Goal: Task Accomplishment & Management: Use online tool/utility

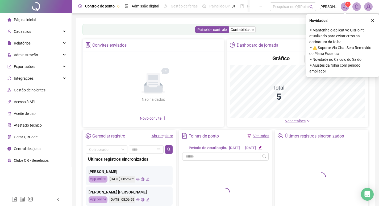
click at [346, 7] on icon "notification" at bounding box center [345, 6] width 5 height 5
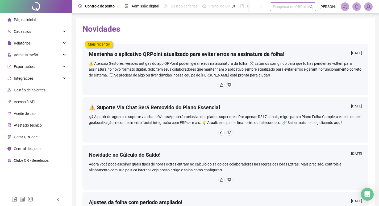
click at [286, 5] on div "Pesquisar no QRPoint" at bounding box center [293, 6] width 47 height 9
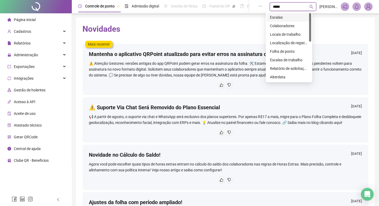
type input "******"
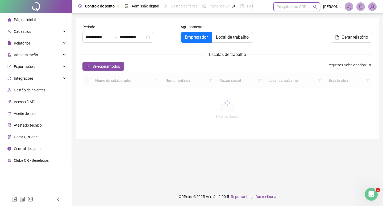
type input "**********"
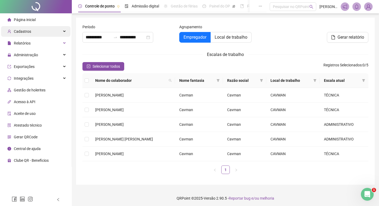
click at [48, 29] on div "Cadastros" at bounding box center [35, 31] width 69 height 11
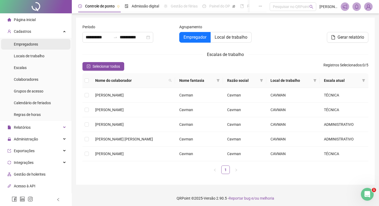
click at [47, 43] on li "Empregadores" at bounding box center [35, 44] width 69 height 11
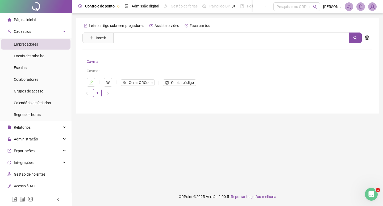
click at [98, 61] on link "Cavman" at bounding box center [94, 61] width 14 height 4
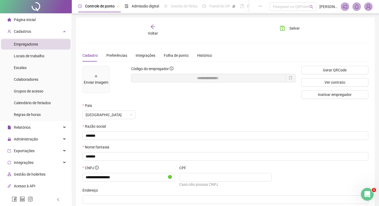
click at [157, 28] on div "Voltar" at bounding box center [153, 30] width 44 height 12
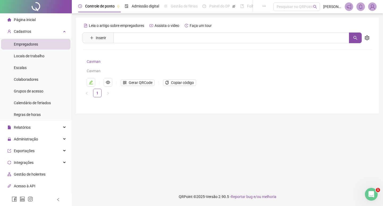
click at [99, 6] on span "Controle de ponto" at bounding box center [100, 6] width 30 height 4
click at [136, 5] on span "Admissão digital" at bounding box center [145, 6] width 27 height 4
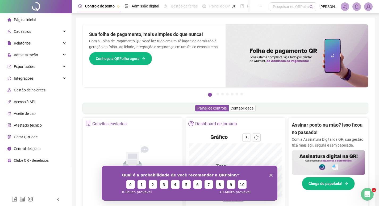
click at [271, 173] on icon "Fechar inquérito" at bounding box center [270, 174] width 3 height 3
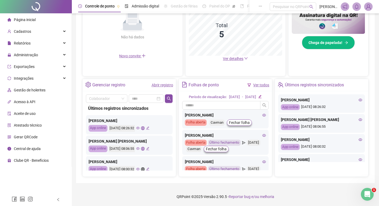
scroll to position [146, 0]
click at [227, 149] on span "Fechar folha" at bounding box center [216, 149] width 21 height 6
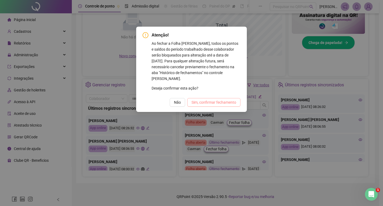
click at [213, 99] on span "Sim, confirmar fechamento" at bounding box center [214, 102] width 45 height 6
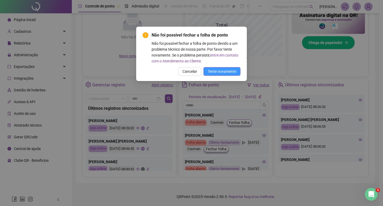
click at [222, 71] on span "Tente novamente" at bounding box center [222, 71] width 28 height 6
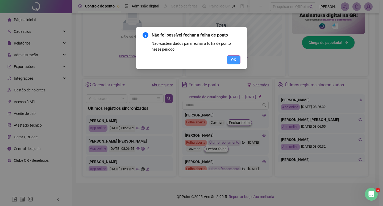
click at [235, 58] on span "OK" at bounding box center [233, 60] width 5 height 6
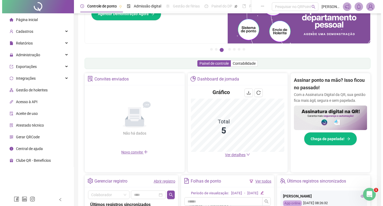
scroll to position [0, 0]
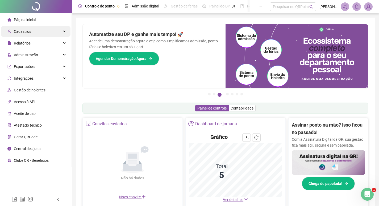
click at [59, 31] on div "Cadastros" at bounding box center [35, 31] width 69 height 11
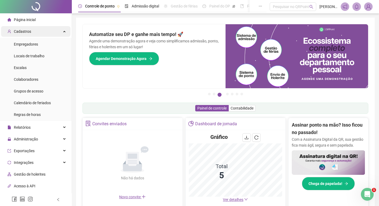
click at [59, 31] on div "Cadastros" at bounding box center [35, 31] width 69 height 11
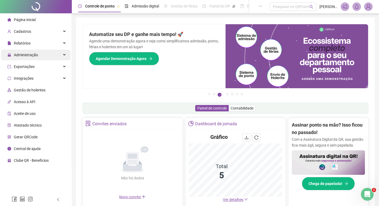
click at [54, 56] on div "Administração" at bounding box center [35, 55] width 69 height 11
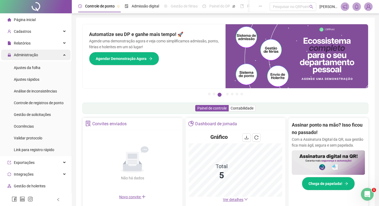
click at [55, 54] on div "Administração" at bounding box center [35, 55] width 69 height 11
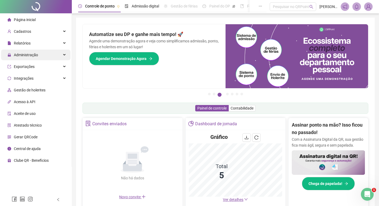
click at [55, 54] on div "Administração" at bounding box center [35, 55] width 69 height 11
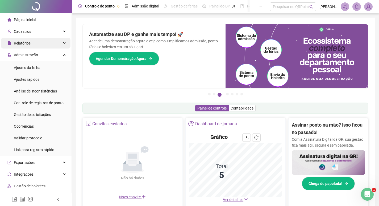
click at [22, 46] on span "Relatórios" at bounding box center [18, 43] width 23 height 11
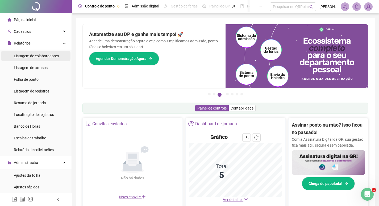
click at [45, 55] on span "Listagem de colaboradores" at bounding box center [36, 56] width 45 height 4
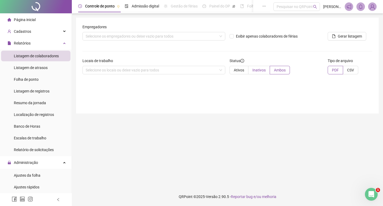
click at [262, 70] on span "Inativos" at bounding box center [259, 70] width 13 height 4
click at [36, 161] on span "Administração" at bounding box center [26, 162] width 24 height 4
click at [38, 159] on div "Administração" at bounding box center [35, 162] width 69 height 11
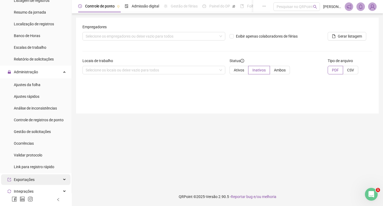
scroll to position [107, 0]
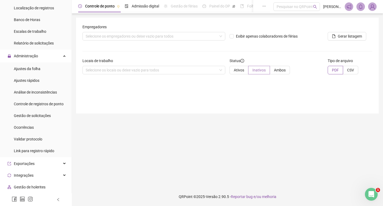
click at [263, 71] on span "Inativos" at bounding box center [259, 70] width 13 height 4
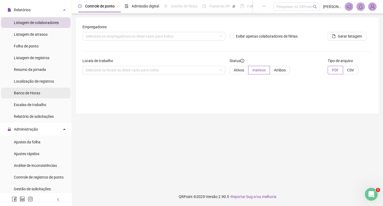
scroll to position [31, 0]
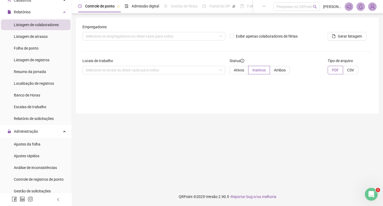
click at [50, 24] on span "Listagem de colaboradores" at bounding box center [36, 25] width 45 height 4
click at [237, 68] on span "Ativos" at bounding box center [239, 70] width 10 height 4
click at [279, 70] on span "Ambos" at bounding box center [280, 70] width 12 height 4
click at [137, 69] on div "Selecione os locais ou deixe vazio para todos" at bounding box center [154, 70] width 143 height 9
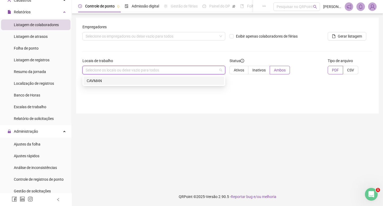
click at [165, 83] on div "CAVMAN" at bounding box center [154, 81] width 134 height 6
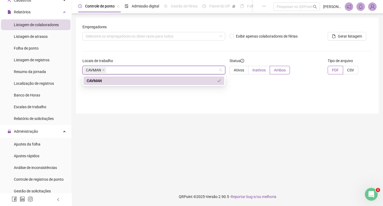
click at [260, 70] on span "Inativos" at bounding box center [259, 70] width 13 height 4
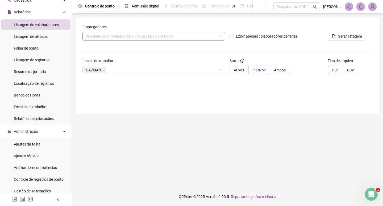
click at [188, 36] on div "Selecione os empregadores ou deixe vazio para todos" at bounding box center [154, 36] width 143 height 9
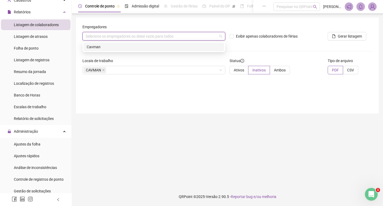
click at [182, 45] on div "Cavman" at bounding box center [154, 47] width 134 height 6
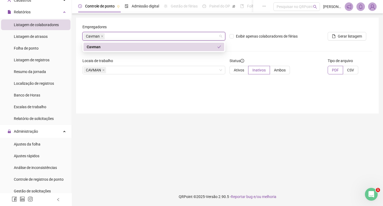
click at [222, 46] on div "Cavman" at bounding box center [154, 47] width 141 height 9
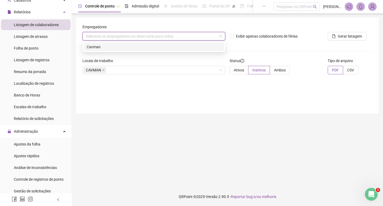
click at [207, 41] on div "Empregadores Selecione os empregadores ou deixe vazio para todos" at bounding box center [153, 34] width 147 height 21
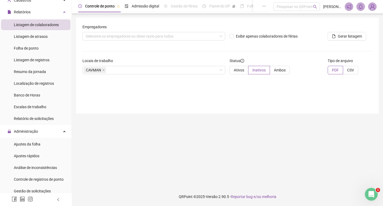
click at [208, 48] on form "Empregadores Selecione os empregadores ou deixe vazio para todos Exibir apenas …" at bounding box center [228, 51] width 290 height 55
click at [210, 40] on div "Empregadores Selecione os empregadores ou deixe vazio para todos" at bounding box center [153, 34] width 147 height 21
click at [211, 36] on div "Selecione os empregadores ou deixe vazio para todos" at bounding box center [154, 36] width 143 height 9
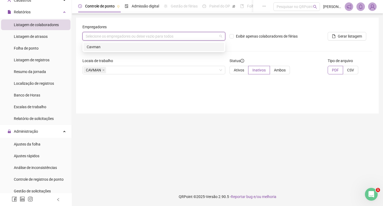
click at [188, 42] on div "8483307096156548 Cavman" at bounding box center [154, 47] width 143 height 11
click at [190, 46] on div "Cavman" at bounding box center [154, 47] width 134 height 6
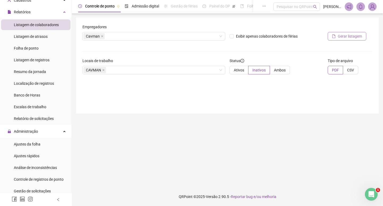
click at [343, 37] on span "Gerar listagem" at bounding box center [350, 36] width 24 height 6
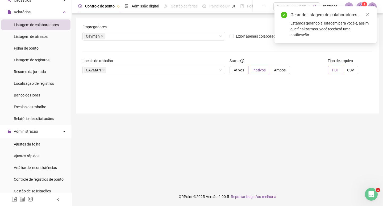
click at [363, 6] on sup "1" at bounding box center [364, 4] width 5 height 5
click at [370, 15] on link "Close" at bounding box center [368, 15] width 6 height 6
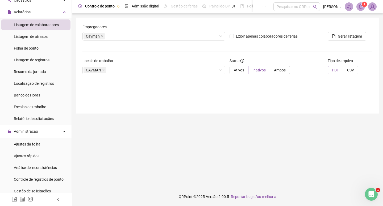
click at [360, 7] on icon "bell" at bounding box center [361, 6] width 5 height 5
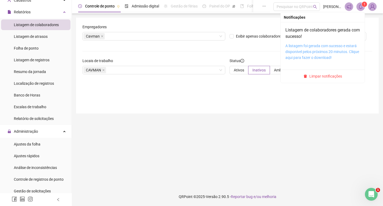
click at [319, 50] on link "A listagem foi gerada com sucesso e estará disponível pelos próximos 20 minutos…" at bounding box center [323, 52] width 74 height 16
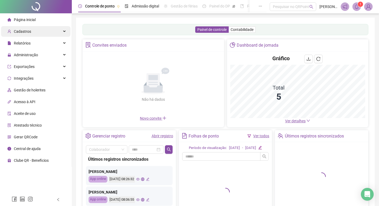
click at [29, 29] on span "Cadastros" at bounding box center [22, 31] width 17 height 4
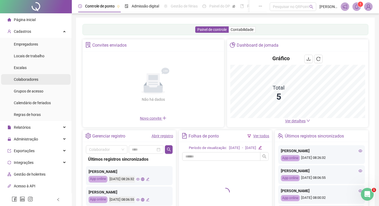
click at [38, 79] on li "Colaboradores" at bounding box center [35, 79] width 69 height 11
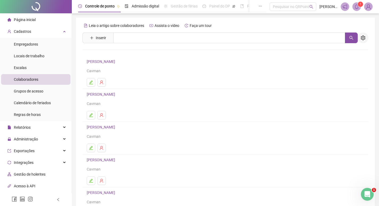
click at [365, 38] on icon "setting" at bounding box center [363, 37] width 5 height 5
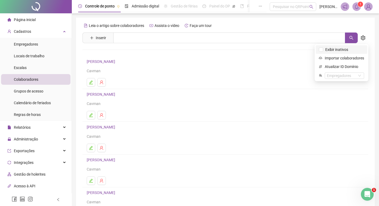
click at [355, 54] on li "Exibir inativos" at bounding box center [342, 49] width 52 height 9
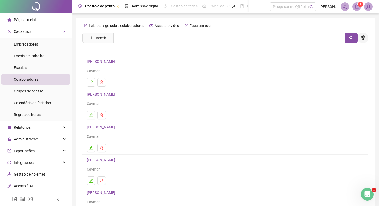
click at [365, 37] on icon "setting" at bounding box center [363, 37] width 5 height 5
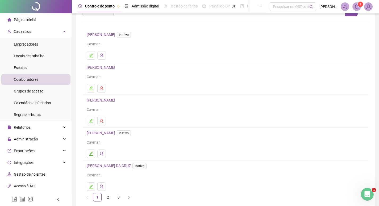
scroll to position [52, 0]
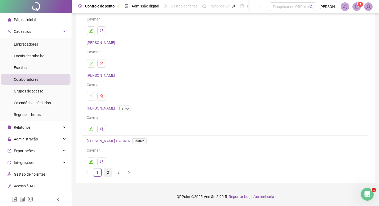
click at [109, 172] on link "2" at bounding box center [108, 172] width 8 height 8
click at [116, 141] on link "[PERSON_NAME] Inativo" at bounding box center [110, 141] width 46 height 4
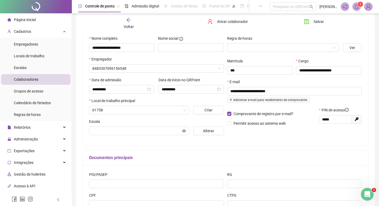
scroll to position [54, 0]
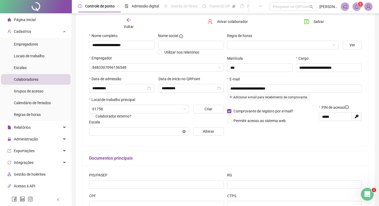
type input "**********"
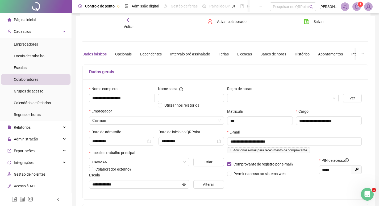
scroll to position [0, 0]
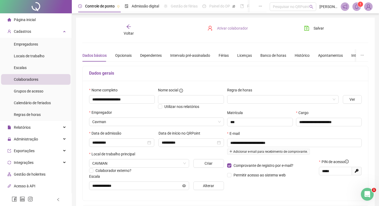
click at [232, 31] on button "Ativar colaborador" at bounding box center [228, 28] width 48 height 9
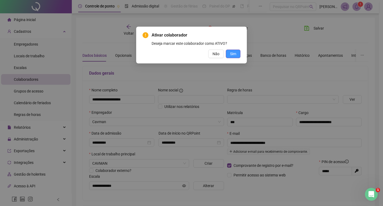
click at [232, 52] on span "Sim" at bounding box center [233, 54] width 6 height 6
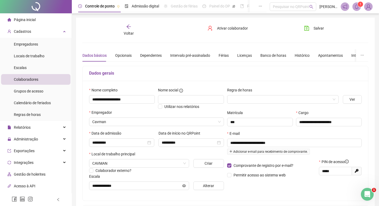
click at [128, 26] on icon "arrow-left" at bounding box center [128, 26] width 5 height 5
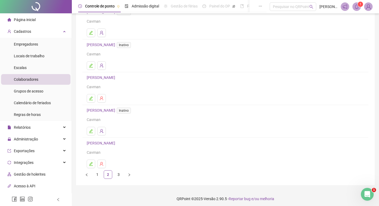
scroll to position [52, 0]
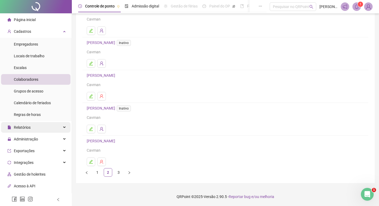
click at [45, 128] on div "Relatórios" at bounding box center [35, 127] width 69 height 11
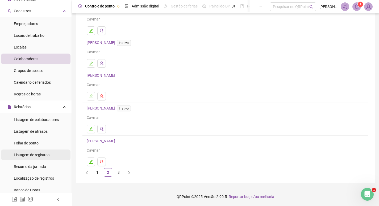
scroll to position [27, 0]
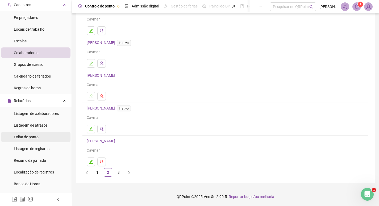
click at [39, 135] on span "Folha de ponto" at bounding box center [26, 137] width 25 height 4
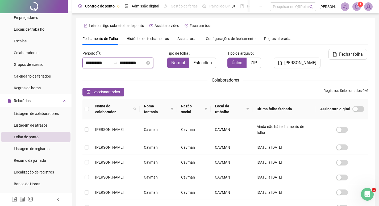
click at [97, 64] on input "**********" at bounding box center [99, 63] width 26 height 6
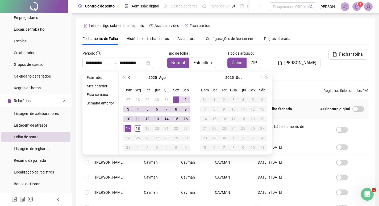
click at [128, 79] on button "prev-year" at bounding box center [130, 77] width 6 height 11
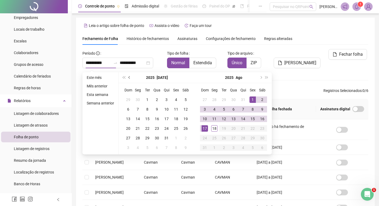
click at [128, 79] on button "prev-year" at bounding box center [130, 77] width 6 height 11
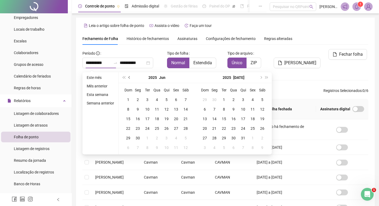
click at [129, 79] on button "prev-year" at bounding box center [130, 77] width 6 height 11
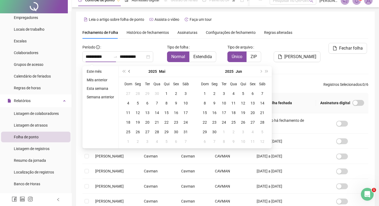
click at [129, 79] on div "Dom Seg Ter Qua Qui Sex Sáb 27 28 29 30 1 2 3 4 5 6 7 8 9 10 11 12 13 14 15 16 …" at bounding box center [157, 112] width 77 height 71
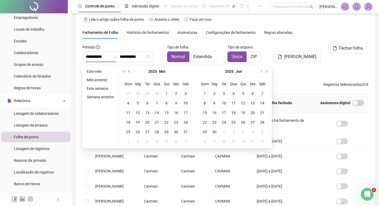
click at [129, 72] on span "prev-year" at bounding box center [130, 71] width 3 height 3
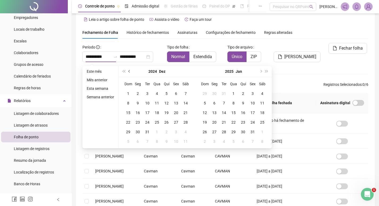
click at [129, 72] on span "prev-year" at bounding box center [130, 71] width 3 height 3
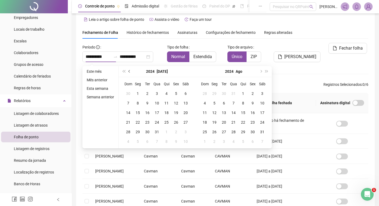
click at [129, 72] on span "prev-year" at bounding box center [130, 71] width 3 height 3
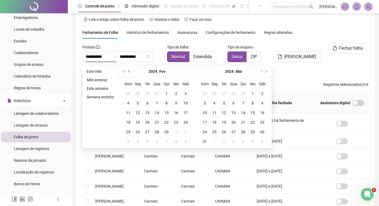
click at [129, 72] on span "prev-year" at bounding box center [130, 71] width 3 height 3
click at [261, 71] on span "next-year" at bounding box center [261, 71] width 3 height 3
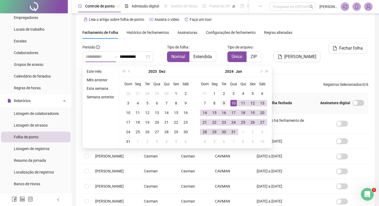
type input "**********"
click at [222, 103] on div "9" at bounding box center [224, 103] width 6 height 6
click at [267, 72] on span "super-next-year" at bounding box center [267, 71] width 3 height 3
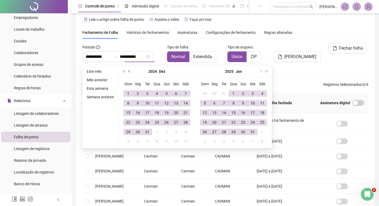
click at [128, 71] on button "prev-year" at bounding box center [130, 71] width 6 height 11
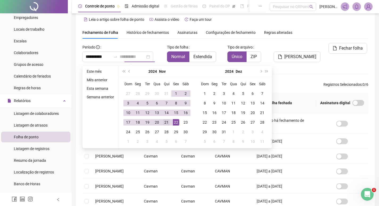
type input "**********"
click at [168, 122] on div "21" at bounding box center [166, 122] width 6 height 6
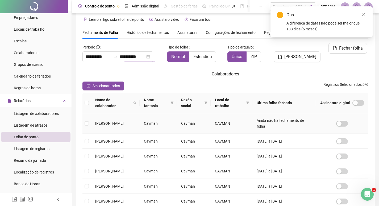
type input "**********"
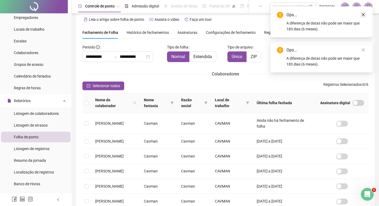
click at [365, 16] on icon "close" at bounding box center [363, 14] width 3 height 3
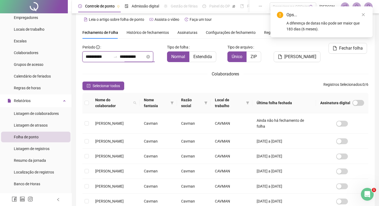
click at [138, 56] on input "**********" at bounding box center [133, 57] width 26 height 6
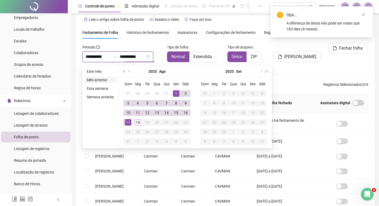
type input "**********"
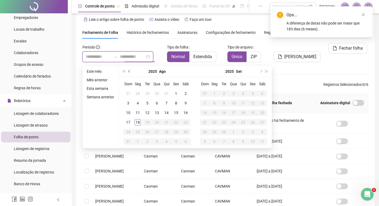
type input "**********"
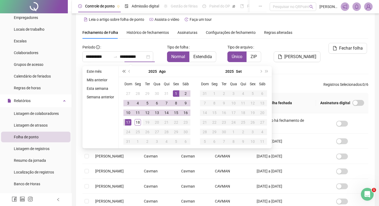
click at [125, 72] on span "super-prev-year" at bounding box center [123, 71] width 3 height 3
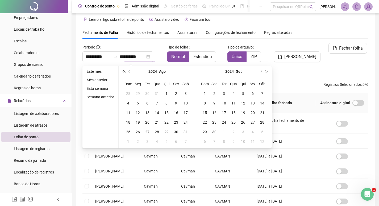
click at [125, 72] on span "super-prev-year" at bounding box center [123, 71] width 3 height 3
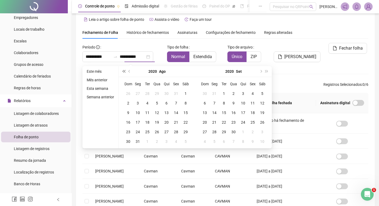
click at [125, 72] on span "super-prev-year" at bounding box center [123, 71] width 3 height 3
click at [266, 71] on span "super-next-year" at bounding box center [267, 71] width 3 height 3
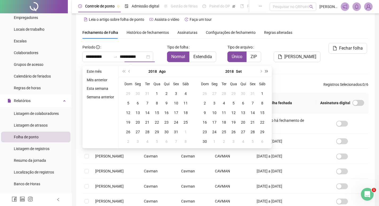
click at [266, 71] on span "super-next-year" at bounding box center [267, 71] width 3 height 3
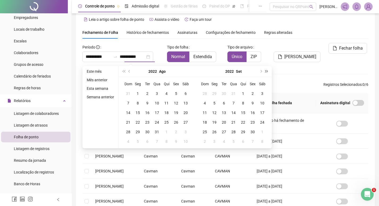
click at [266, 71] on span "super-next-year" at bounding box center [267, 71] width 3 height 3
click at [127, 72] on button "prev-year" at bounding box center [130, 71] width 6 height 11
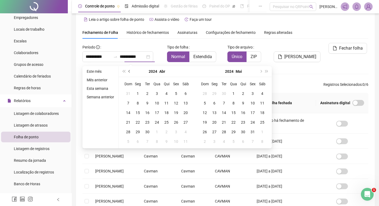
click at [127, 72] on button "prev-year" at bounding box center [130, 71] width 6 height 11
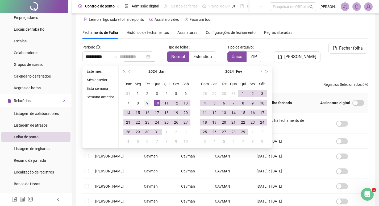
type input "**********"
click at [148, 105] on div "9" at bounding box center [147, 103] width 6 height 6
click at [260, 74] on button "next-year" at bounding box center [261, 71] width 6 height 11
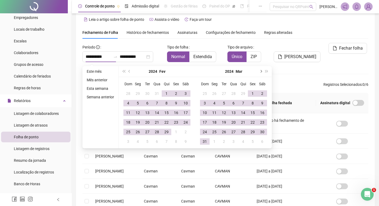
click at [260, 74] on button "next-year" at bounding box center [261, 71] width 6 height 11
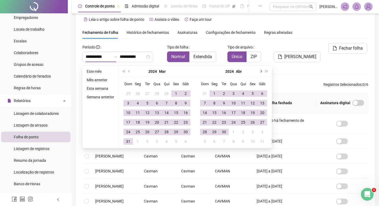
click at [260, 74] on button "next-year" at bounding box center [261, 71] width 6 height 11
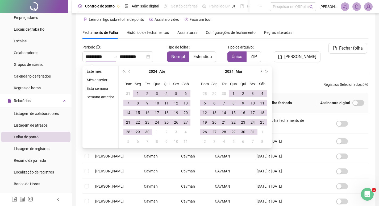
click at [260, 74] on button "next-year" at bounding box center [261, 71] width 6 height 11
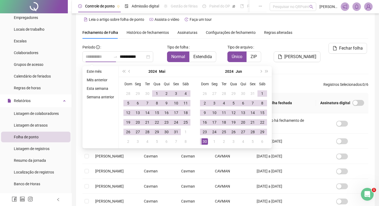
click at [207, 141] on div "30" at bounding box center [205, 141] width 6 height 6
type input "**********"
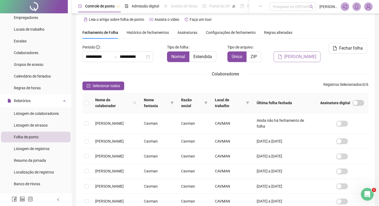
click at [293, 52] on button "[PERSON_NAME]" at bounding box center [297, 56] width 47 height 11
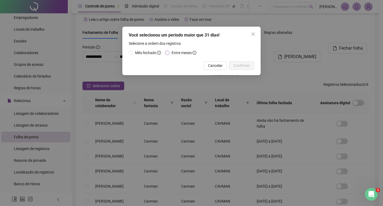
click at [175, 54] on span "Entre meses" at bounding box center [182, 53] width 20 height 4
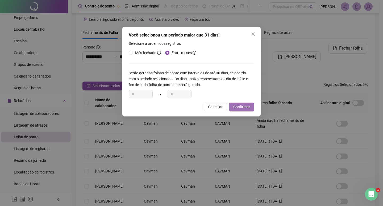
click at [244, 107] on span "Confirmar" at bounding box center [242, 107] width 17 height 6
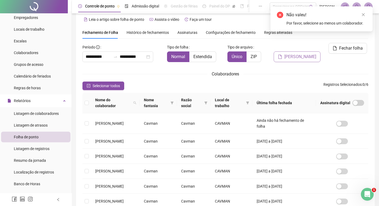
click at [283, 51] on button "[PERSON_NAME]" at bounding box center [297, 56] width 47 height 11
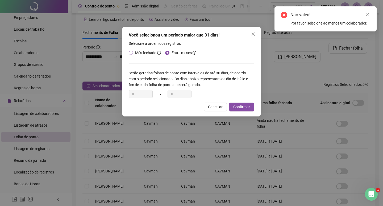
click at [145, 54] on span "Mês fechado" at bounding box center [145, 53] width 21 height 4
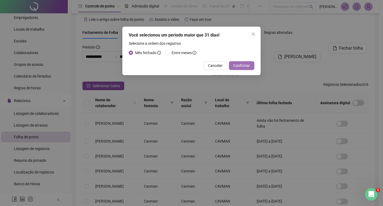
click at [242, 65] on span "Confirmar" at bounding box center [242, 66] width 17 height 6
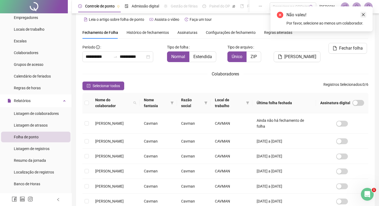
click at [364, 14] on icon "close" at bounding box center [364, 15] width 4 height 4
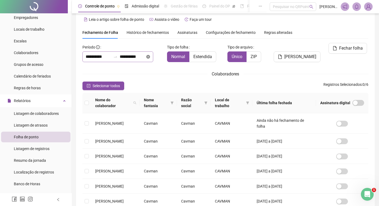
click at [150, 58] on icon "close-circle" at bounding box center [148, 57] width 4 height 4
click at [106, 58] on input at bounding box center [99, 57] width 26 height 6
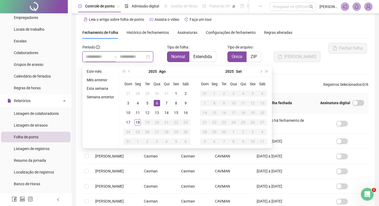
type input "**********"
click at [129, 72] on button "prev-year" at bounding box center [130, 71] width 6 height 11
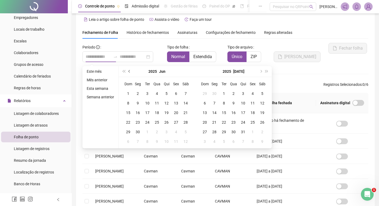
click at [129, 72] on button "prev-year" at bounding box center [130, 71] width 6 height 11
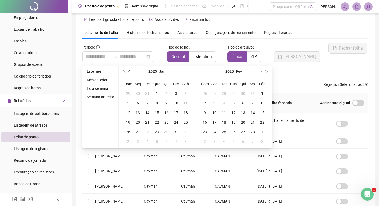
click at [129, 72] on button "prev-year" at bounding box center [130, 71] width 6 height 11
click at [129, 73] on button "prev-year" at bounding box center [130, 71] width 6 height 11
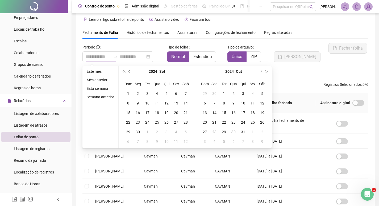
click at [129, 73] on button "prev-year" at bounding box center [130, 71] width 6 height 11
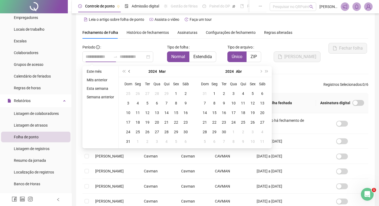
click at [129, 73] on button "prev-year" at bounding box center [130, 71] width 6 height 11
type input "**********"
click at [150, 103] on div "9" at bounding box center [147, 103] width 6 height 6
type input "**********"
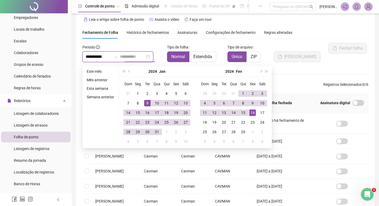
type input "**********"
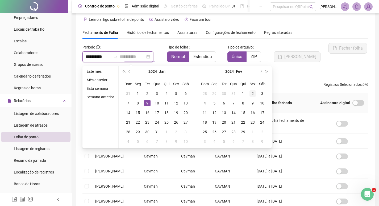
type input "**********"
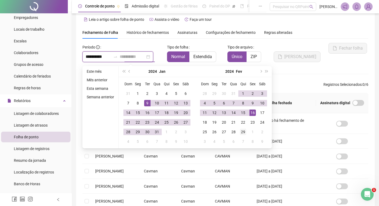
type input "**********"
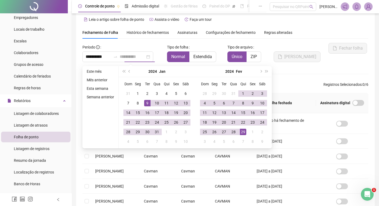
click at [245, 130] on div "29" at bounding box center [243, 132] width 6 height 6
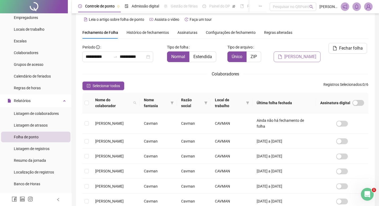
click at [294, 54] on span "[PERSON_NAME]" at bounding box center [301, 57] width 32 height 6
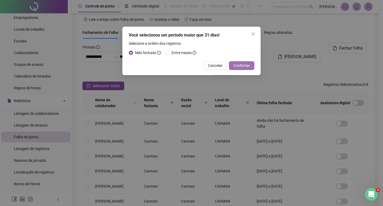
click at [243, 65] on span "Confirmar" at bounding box center [242, 66] width 17 height 6
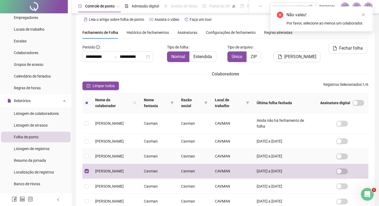
scroll to position [0, 0]
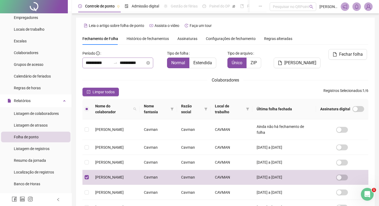
click at [153, 65] on div "**********" at bounding box center [118, 63] width 71 height 11
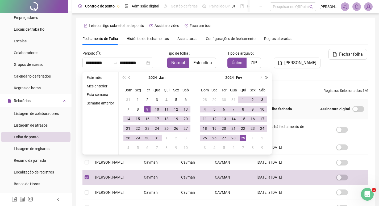
click at [266, 76] on button "super-next-year" at bounding box center [267, 77] width 6 height 11
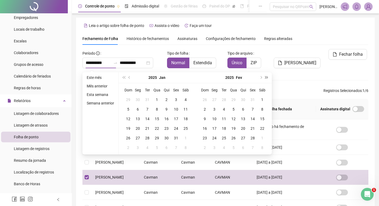
click at [266, 77] on span "super-next-year" at bounding box center [267, 77] width 3 height 3
click at [129, 77] on span "prev-year" at bounding box center [130, 77] width 3 height 3
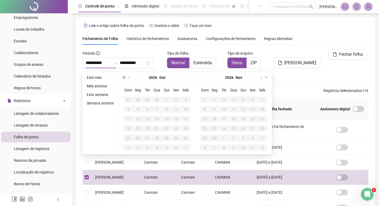
click at [125, 78] on span "super-prev-year" at bounding box center [123, 77] width 3 height 3
click at [128, 77] on button "prev-year" at bounding box center [130, 77] width 6 height 11
click at [129, 77] on span "prev-year" at bounding box center [130, 77] width 3 height 3
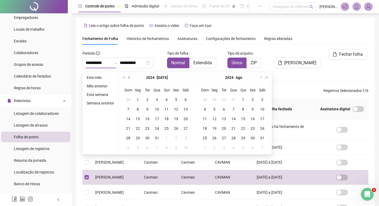
click at [129, 77] on span "prev-year" at bounding box center [130, 77] width 3 height 3
type input "**********"
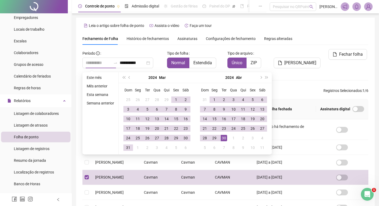
click at [227, 138] on div "30" at bounding box center [224, 138] width 6 height 6
type input "**********"
click at [128, 77] on button "prev-year" at bounding box center [130, 77] width 6 height 11
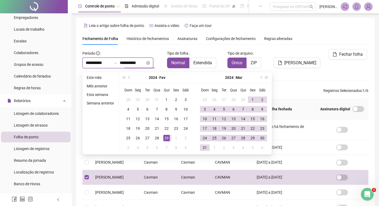
click at [94, 61] on input "**********" at bounding box center [99, 63] width 26 height 6
drag, startPoint x: 108, startPoint y: 63, endPoint x: 62, endPoint y: 64, distance: 46.1
click at [62, 64] on div "**********" at bounding box center [189, 130] width 379 height 261
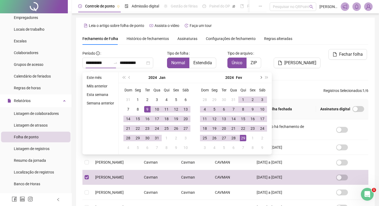
click at [262, 78] on button "next-year" at bounding box center [261, 77] width 6 height 11
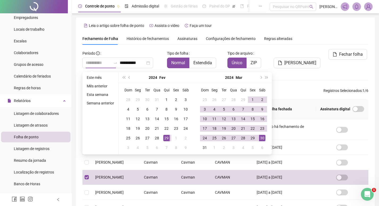
click at [261, 138] on div "30" at bounding box center [262, 138] width 6 height 6
type input "**********"
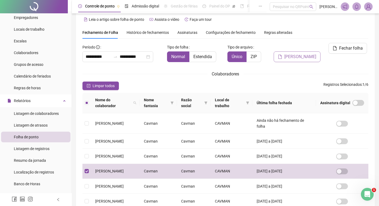
click at [310, 54] on span "[PERSON_NAME]" at bounding box center [301, 57] width 32 height 6
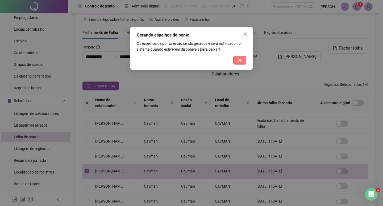
click at [240, 60] on span "Ok" at bounding box center [240, 60] width 5 height 6
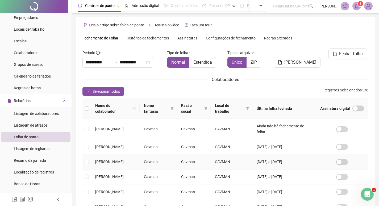
scroll to position [0, 0]
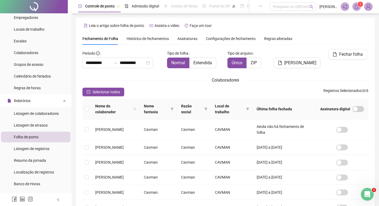
click at [355, 6] on icon "bell" at bounding box center [357, 6] width 5 height 5
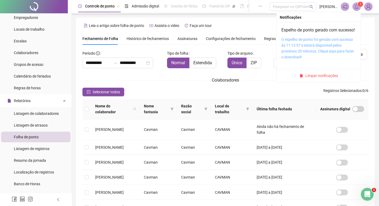
click at [323, 58] on link "O espelho de ponto foi gerado com sucesso às 11:12:57 e estará disponível pelos…" at bounding box center [318, 48] width 73 height 22
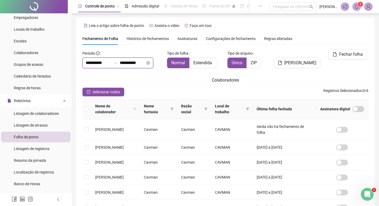
click at [139, 65] on input "**********" at bounding box center [133, 63] width 26 height 6
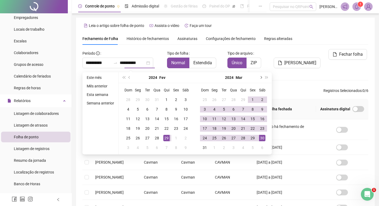
click at [262, 80] on button "next-year" at bounding box center [261, 77] width 6 height 11
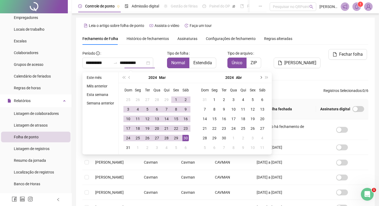
click at [262, 80] on button "next-year" at bounding box center [261, 77] width 6 height 11
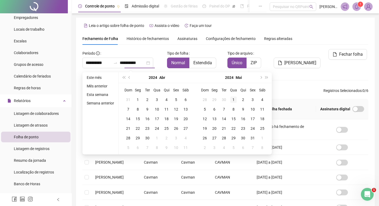
type input "**********"
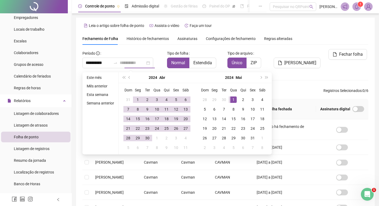
click at [232, 99] on div "1" at bounding box center [234, 99] width 6 height 6
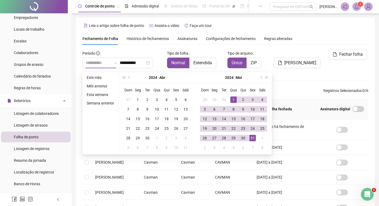
click at [256, 139] on div "31" at bounding box center [253, 138] width 6 height 6
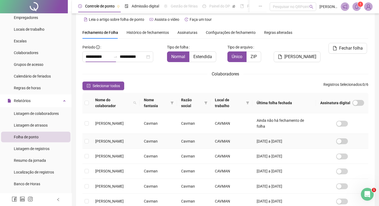
type input "**********"
click at [303, 54] on span "[PERSON_NAME]" at bounding box center [301, 57] width 32 height 6
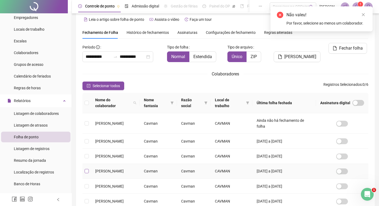
click at [88, 174] on label at bounding box center [87, 171] width 4 height 6
click at [84, 176] on td at bounding box center [87, 171] width 9 height 15
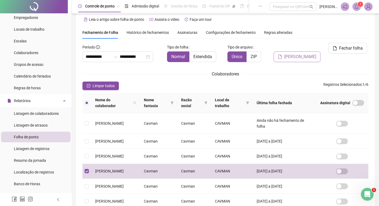
click at [306, 54] on span "[PERSON_NAME]" at bounding box center [301, 57] width 32 height 6
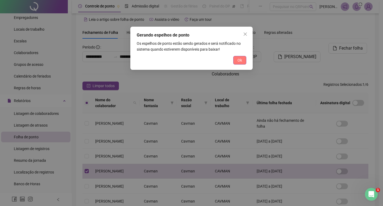
click at [240, 60] on span "Ok" at bounding box center [240, 60] width 5 height 6
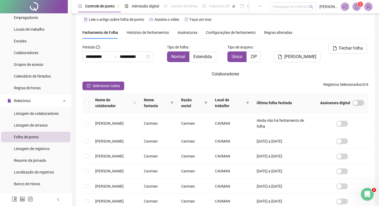
click at [355, 7] on icon "bell" at bounding box center [357, 6] width 5 height 5
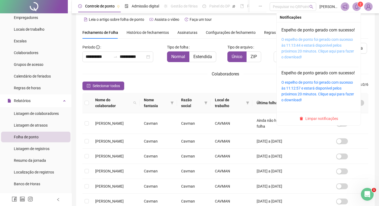
click at [327, 46] on link "O espelho de ponto foi gerado com sucesso às 11:13:44 e estará disponível pelos…" at bounding box center [318, 48] width 73 height 22
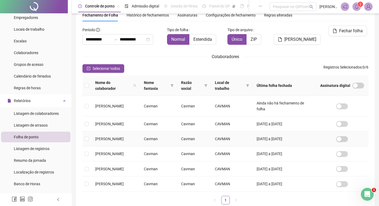
scroll to position [33, 0]
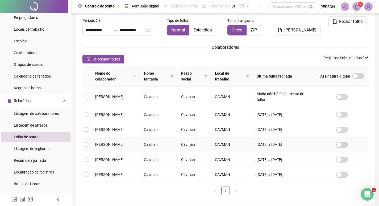
click at [253, 150] on td "CAVMAN" at bounding box center [232, 144] width 42 height 15
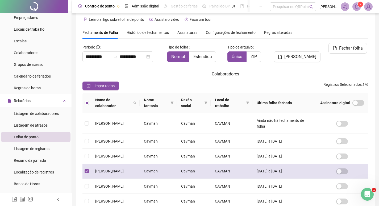
click at [279, 179] on td "[DATE] a [DATE]" at bounding box center [285, 171] width 64 height 15
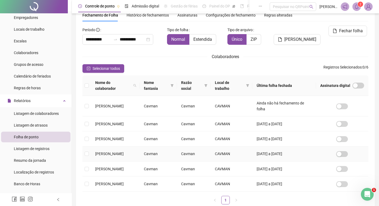
scroll to position [33, 0]
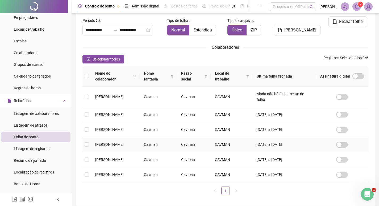
click at [103, 146] on span "[PERSON_NAME]" at bounding box center [109, 144] width 28 height 4
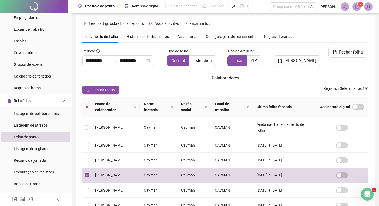
scroll to position [0, 0]
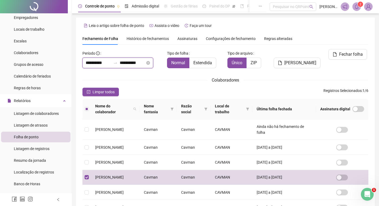
click at [111, 61] on input "**********" at bounding box center [99, 63] width 26 height 6
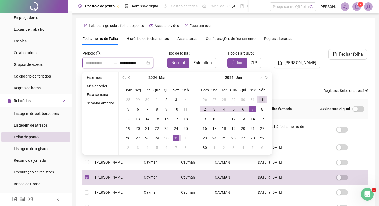
type input "**********"
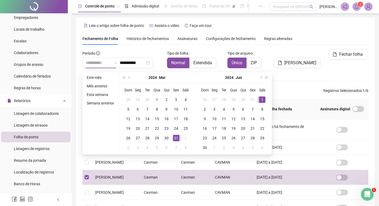
click at [260, 100] on div "1" at bounding box center [262, 99] width 6 height 6
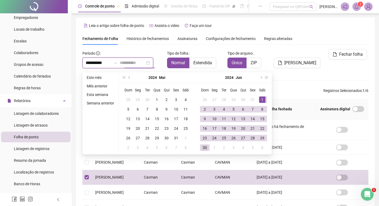
type input "**********"
click at [206, 148] on div "30" at bounding box center [205, 147] width 6 height 6
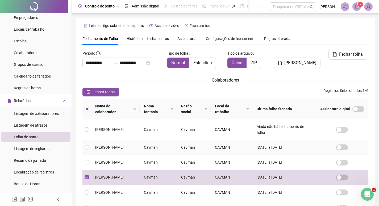
scroll to position [6, 0]
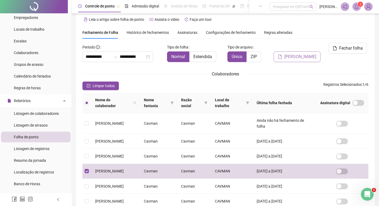
click at [306, 54] on span "[PERSON_NAME]" at bounding box center [301, 57] width 32 height 6
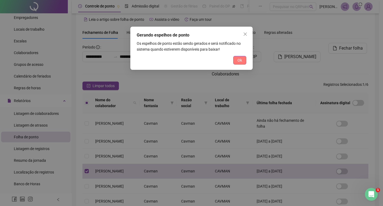
click at [239, 61] on span "Ok" at bounding box center [240, 60] width 5 height 6
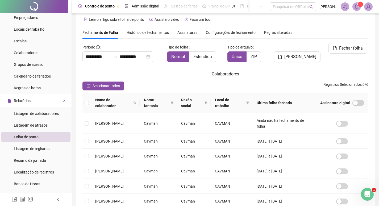
click at [361, 4] on span "3" at bounding box center [361, 4] width 2 height 4
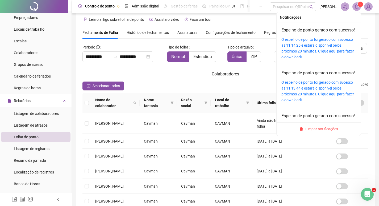
click at [315, 54] on div "O espelho de ponto foi gerado com sucesso às 11:14:25 e estará disponível pelos…" at bounding box center [319, 47] width 75 height 23
click at [329, 55] on link "O espelho de ponto foi gerado com sucesso às 11:14:25 e estará disponível pelos…" at bounding box center [318, 48] width 73 height 22
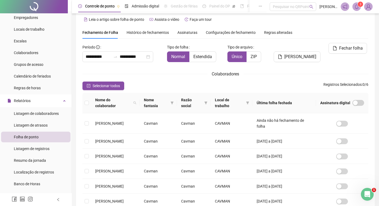
click at [357, 7] on icon "bell" at bounding box center [357, 6] width 5 height 5
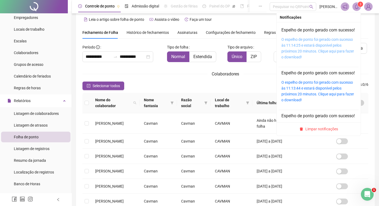
click at [325, 53] on link "O espelho de ponto foi gerado com sucesso às 11:14:25 e estará disponível pelos…" at bounding box center [318, 48] width 73 height 22
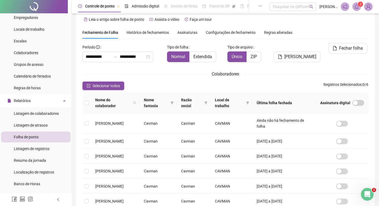
click at [357, 10] on span at bounding box center [357, 6] width 9 height 9
click at [152, 68] on div "**********" at bounding box center [226, 134] width 286 height 183
click at [150, 76] on div "Colaboradores" at bounding box center [226, 74] width 286 height 7
click at [153, 60] on div "**********" at bounding box center [118, 56] width 71 height 11
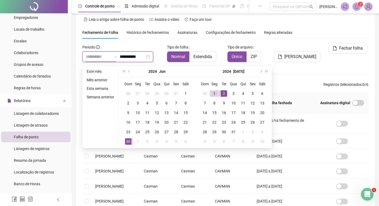
type input "**********"
click at [215, 94] on div "1" at bounding box center [214, 93] width 6 height 6
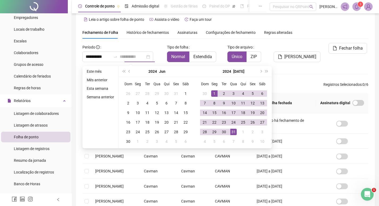
click at [233, 132] on div "31" at bounding box center [234, 132] width 6 height 6
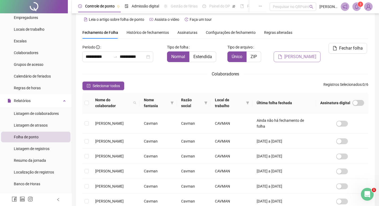
click at [316, 54] on span "[PERSON_NAME]" at bounding box center [301, 57] width 32 height 6
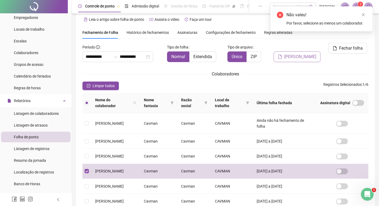
click at [296, 51] on button "[PERSON_NAME]" at bounding box center [297, 56] width 47 height 11
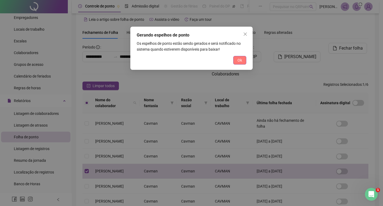
click at [240, 60] on span "Ok" at bounding box center [240, 60] width 5 height 6
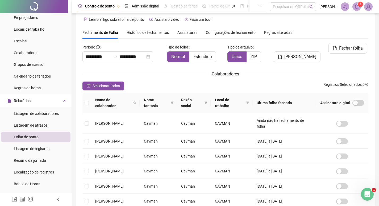
click at [361, 5] on span "4" at bounding box center [361, 4] width 2 height 4
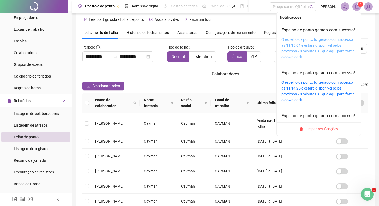
click at [329, 54] on link "O espelho de ponto foi gerado com sucesso às 11:15:04 e estará disponível pelos…" at bounding box center [318, 48] width 73 height 22
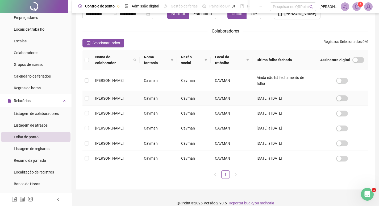
scroll to position [59, 0]
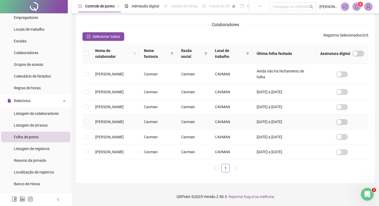
click at [127, 120] on td "[PERSON_NAME]" at bounding box center [115, 121] width 49 height 15
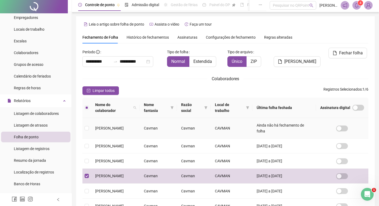
scroll to position [0, 0]
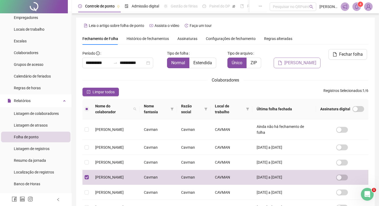
click at [296, 60] on span "[PERSON_NAME]" at bounding box center [301, 63] width 32 height 6
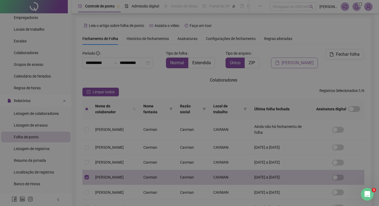
scroll to position [6, 0]
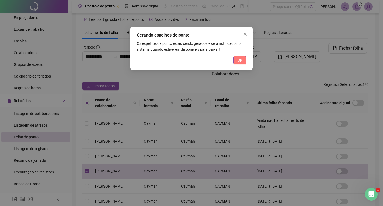
click at [239, 60] on span "Ok" at bounding box center [240, 60] width 5 height 6
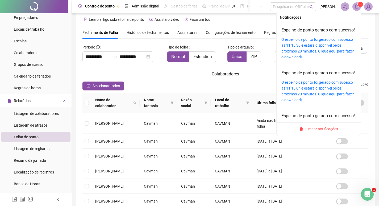
click at [358, 10] on span at bounding box center [357, 6] width 9 height 9
click at [312, 53] on link "O espelho de ponto foi gerado com sucesso às 11:15:30 e estará disponível pelos…" at bounding box center [318, 48] width 73 height 22
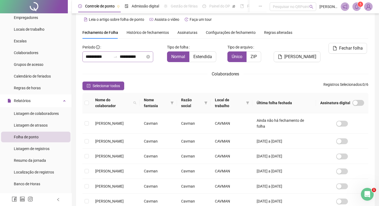
click at [142, 60] on div "**********" at bounding box center [118, 56] width 71 height 11
click at [144, 55] on input "**********" at bounding box center [133, 57] width 26 height 6
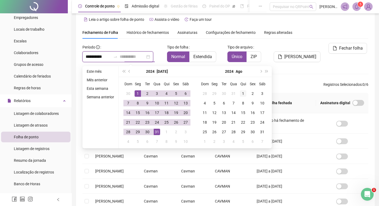
type input "**********"
click at [241, 93] on div "1" at bounding box center [243, 93] width 6 height 6
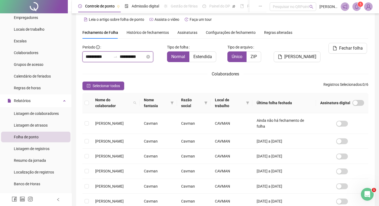
click at [139, 54] on input "**********" at bounding box center [133, 57] width 26 height 6
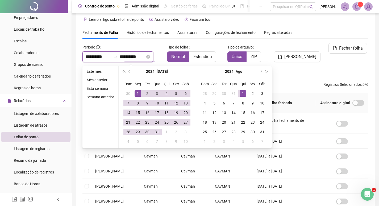
click at [103, 58] on input "**********" at bounding box center [99, 57] width 26 height 6
type input "**********"
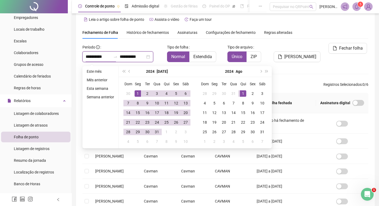
type input "**********"
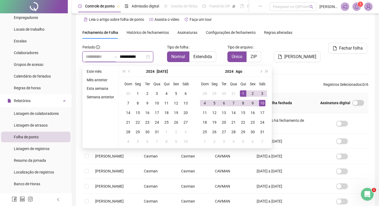
type input "**********"
click at [244, 94] on div "1" at bounding box center [243, 93] width 6 height 6
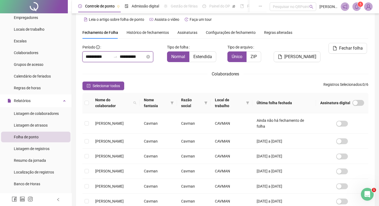
click at [145, 59] on input "**********" at bounding box center [133, 57] width 26 height 6
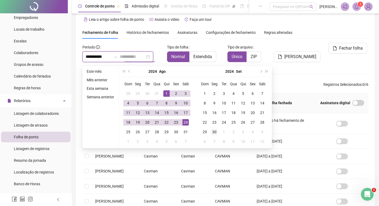
type input "**********"
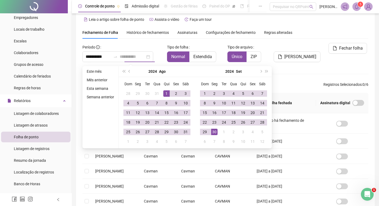
click at [214, 132] on div "30" at bounding box center [214, 132] width 6 height 6
type input "**********"
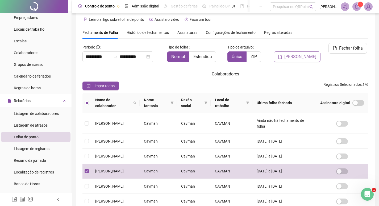
click at [291, 54] on span "[PERSON_NAME]" at bounding box center [301, 57] width 32 height 6
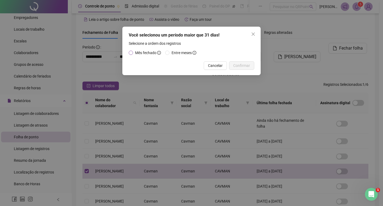
click at [142, 51] on span "Mês fechado" at bounding box center [145, 53] width 21 height 4
click at [185, 51] on span "Entre meses" at bounding box center [182, 53] width 20 height 4
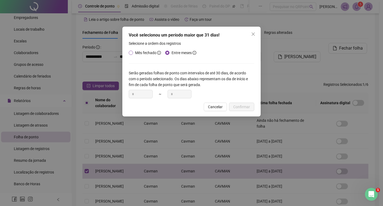
click at [143, 54] on span "Mês fechado" at bounding box center [145, 53] width 21 height 4
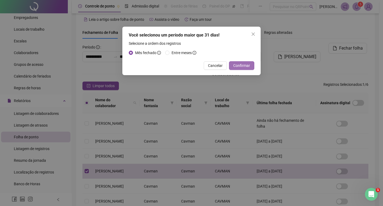
click at [240, 68] on button "Confirmar" at bounding box center [241, 65] width 25 height 9
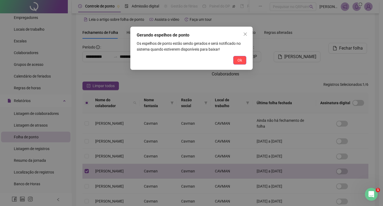
click at [242, 55] on div "Gerando espelhos de ponto Os espelhos de ponto estão sendo gerados e será notif…" at bounding box center [191, 48] width 122 height 43
click at [242, 62] on span "Ok" at bounding box center [240, 60] width 5 height 6
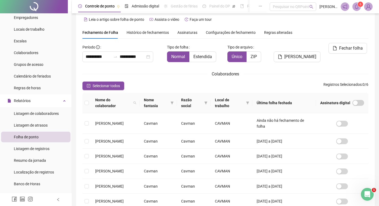
click at [356, 6] on icon "bell" at bounding box center [357, 6] width 5 height 5
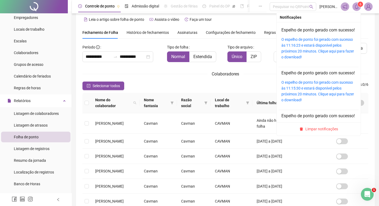
click at [318, 54] on div "O espelho de ponto foi gerado com sucesso às 11:16:23 e estará disponível pelos…" at bounding box center [319, 47] width 75 height 23
click at [314, 59] on link "O espelho de ponto foi gerado com sucesso às 11:16:23 e estará disponível pelos…" at bounding box center [318, 48] width 73 height 22
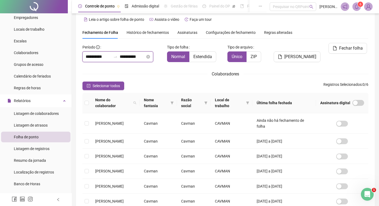
click at [141, 58] on input "**********" at bounding box center [133, 57] width 26 height 6
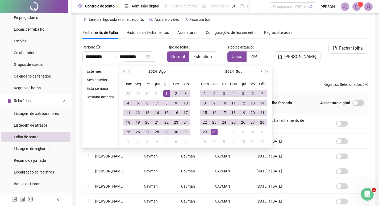
click at [259, 72] on button "next-year" at bounding box center [261, 71] width 6 height 11
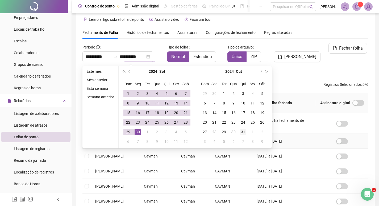
type input "**********"
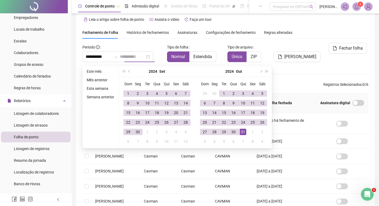
click at [242, 130] on div "31" at bounding box center [243, 132] width 6 height 6
type input "**********"
click at [310, 54] on span "[PERSON_NAME]" at bounding box center [301, 57] width 32 height 6
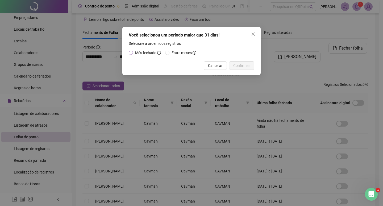
click at [139, 53] on span "Mês fechado" at bounding box center [145, 53] width 21 height 4
click at [250, 69] on button "Confirmar" at bounding box center [241, 65] width 25 height 9
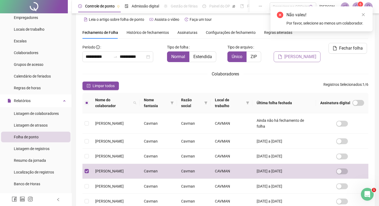
click at [292, 54] on span "[PERSON_NAME]" at bounding box center [301, 57] width 32 height 6
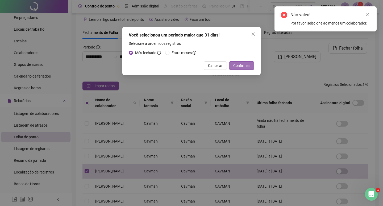
click at [239, 64] on span "Confirmar" at bounding box center [242, 66] width 17 height 6
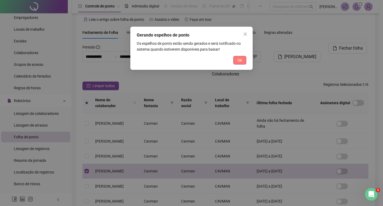
click at [241, 58] on span "Ok" at bounding box center [240, 60] width 5 height 6
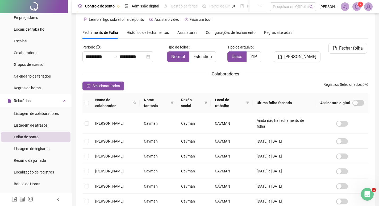
click at [356, 7] on icon "bell" at bounding box center [357, 6] width 5 height 5
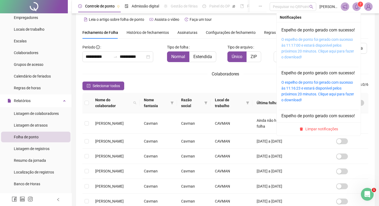
click at [314, 46] on link "O espelho de ponto foi gerado com sucesso às 11:17:00 e estará disponível pelos…" at bounding box center [318, 48] width 73 height 22
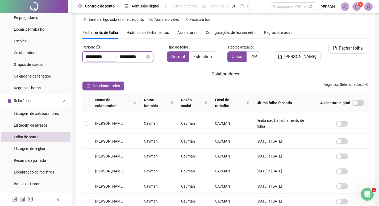
click at [94, 59] on input "**********" at bounding box center [99, 57] width 26 height 6
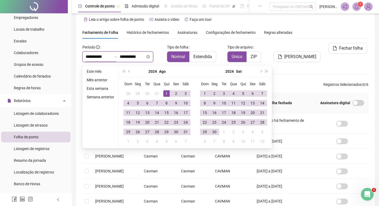
click at [95, 59] on input "**********" at bounding box center [99, 57] width 26 height 6
